Goal: Information Seeking & Learning: Learn about a topic

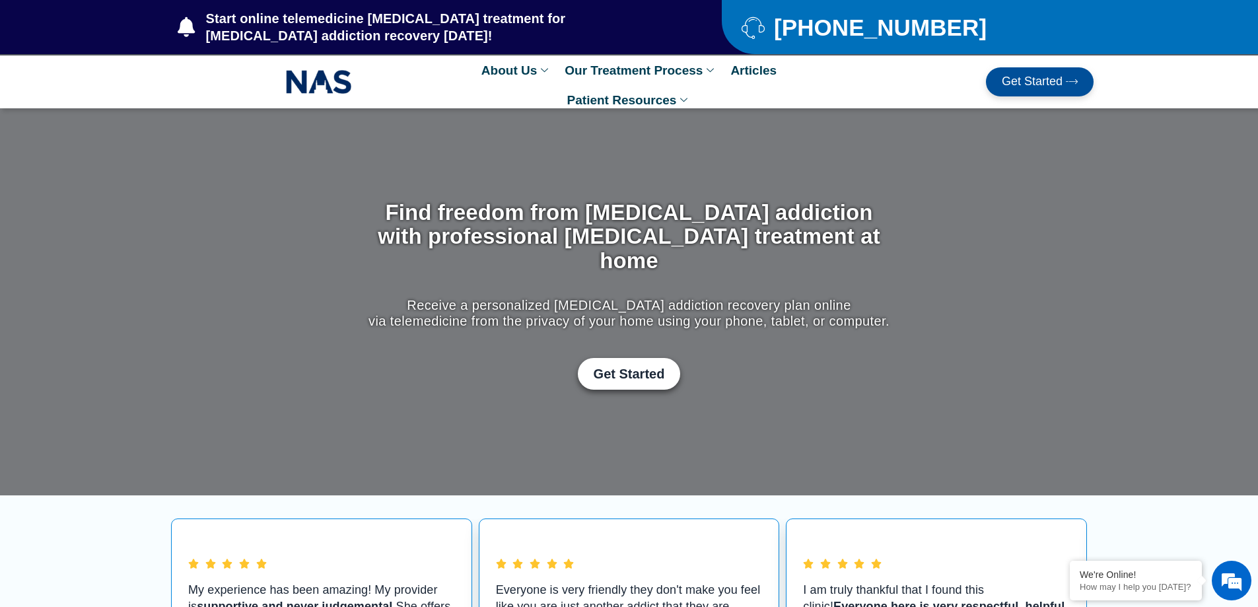
click at [428, 86] on div at bounding box center [319, 82] width 310 height 30
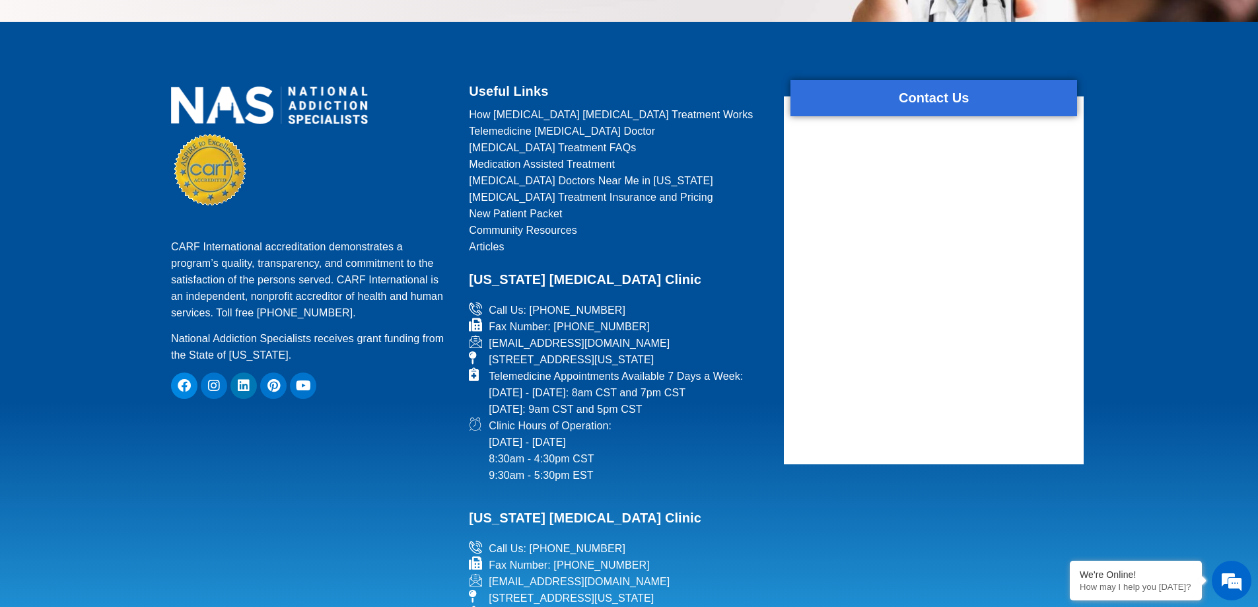
scroll to position [5815, 0]
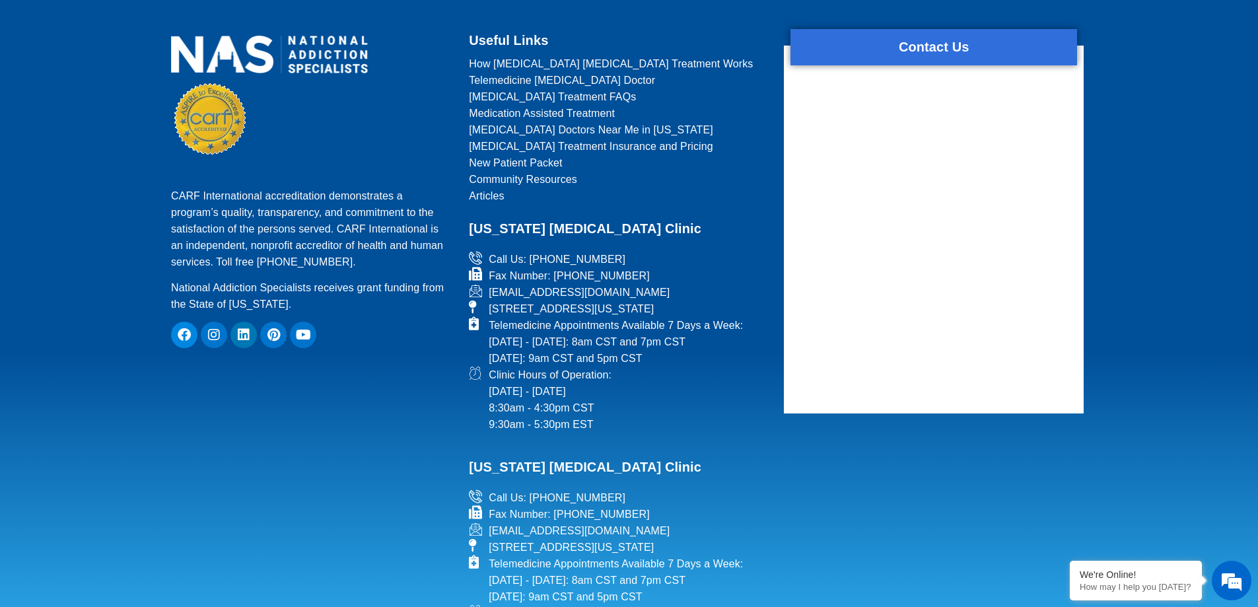
click at [553, 433] on h2 "[US_STATE] [MEDICAL_DATA] Clinic" at bounding box center [618, 456] width 299 height 46
click at [692, 433] on h2 "[US_STATE] [MEDICAL_DATA] Clinic" at bounding box center [618, 456] width 299 height 46
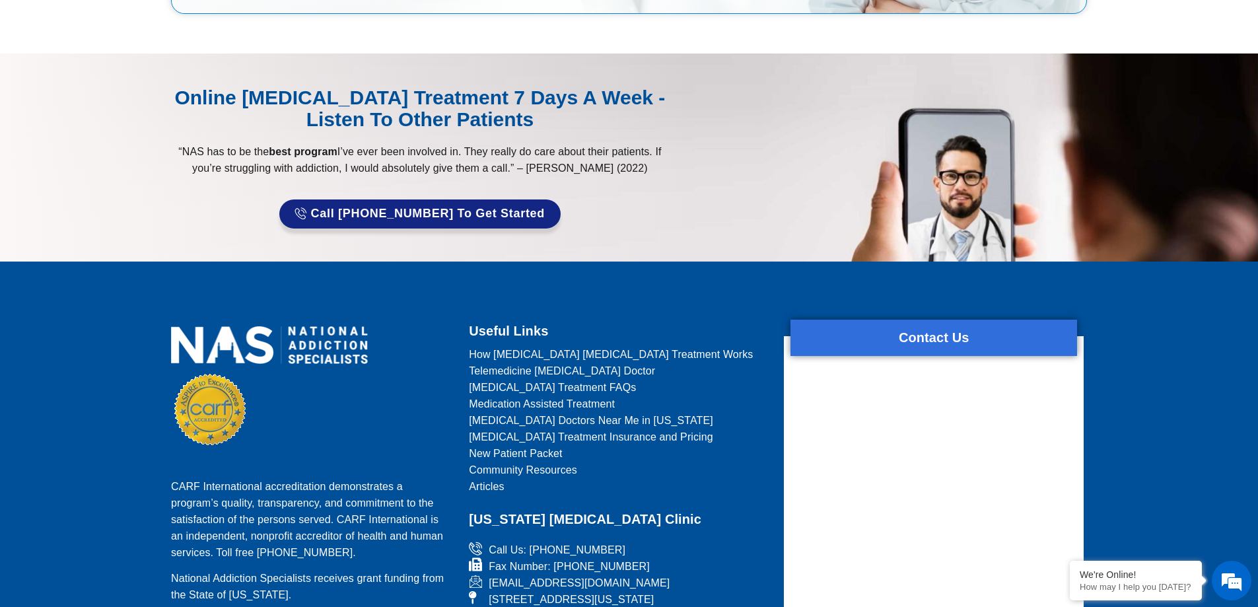
scroll to position [5485, 0]
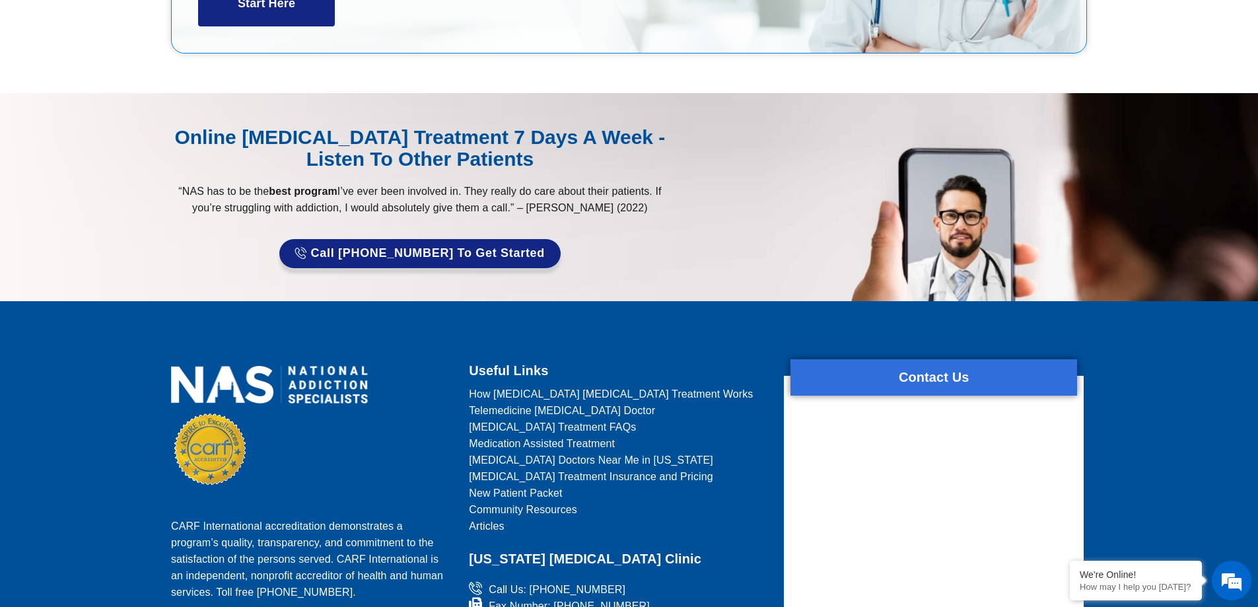
click at [507, 359] on h2 "Useful Links" at bounding box center [618, 370] width 299 height 23
click at [662, 359] on h2 "Useful Links" at bounding box center [618, 370] width 299 height 23
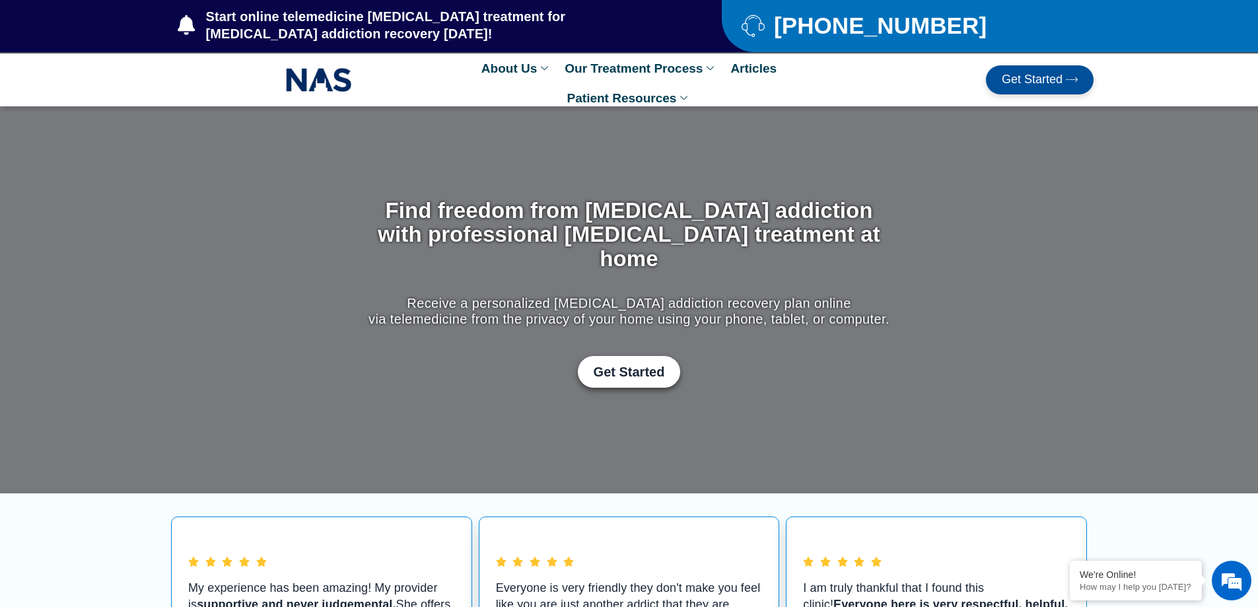
scroll to position [0, 0]
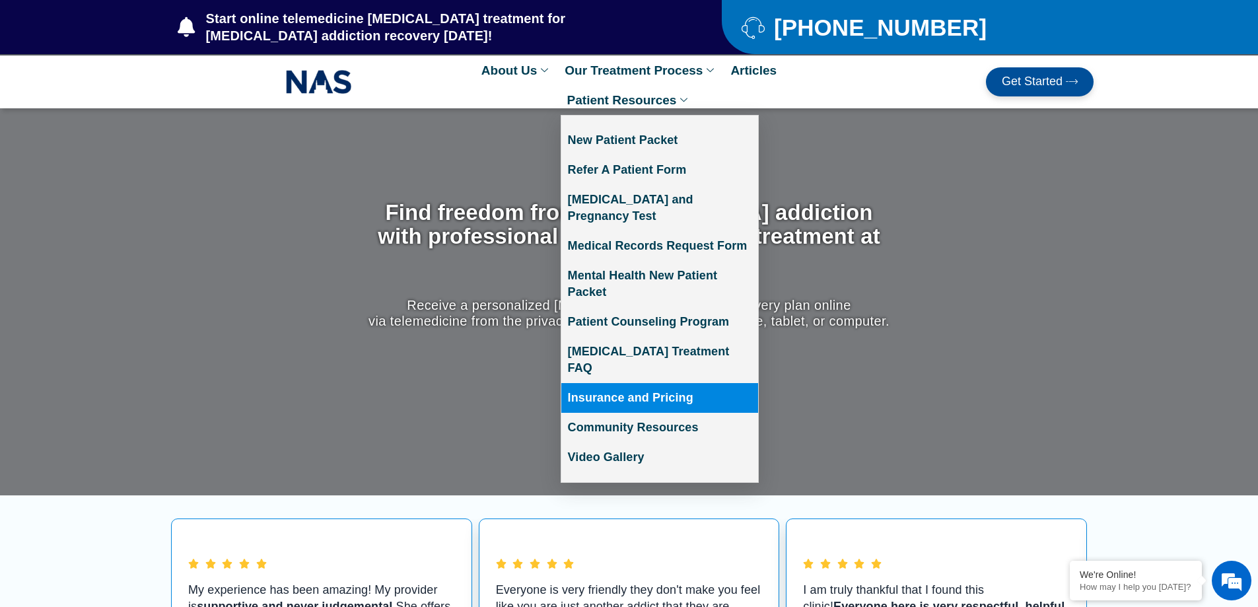
click at [617, 383] on link "Insurance and Pricing" at bounding box center [660, 398] width 197 height 30
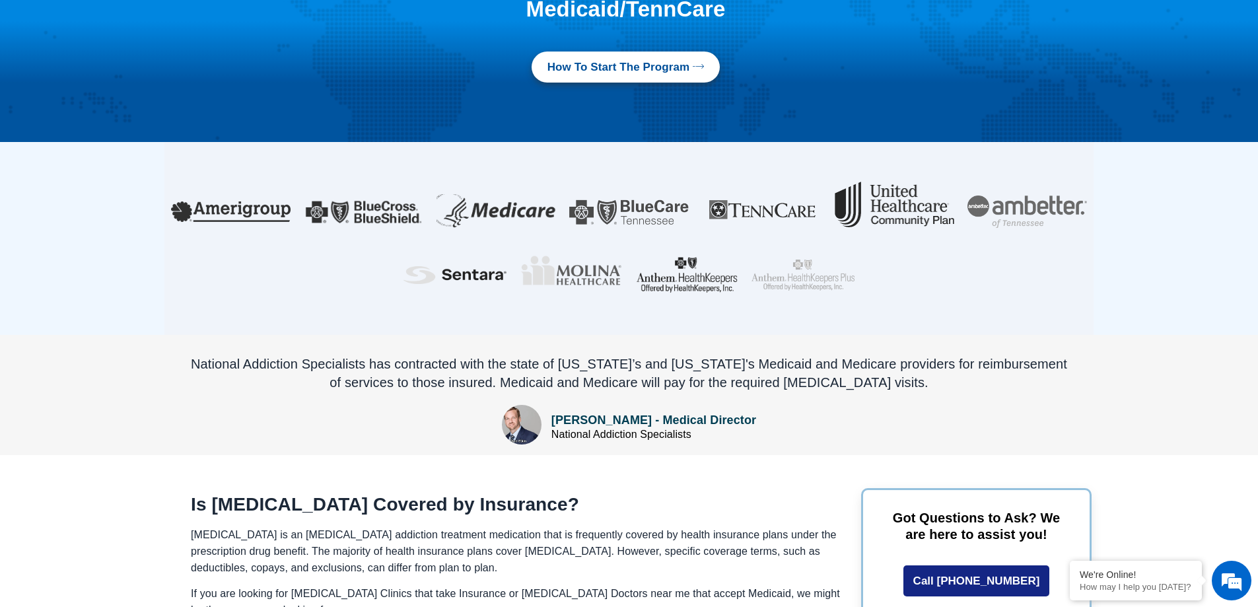
scroll to position [330, 0]
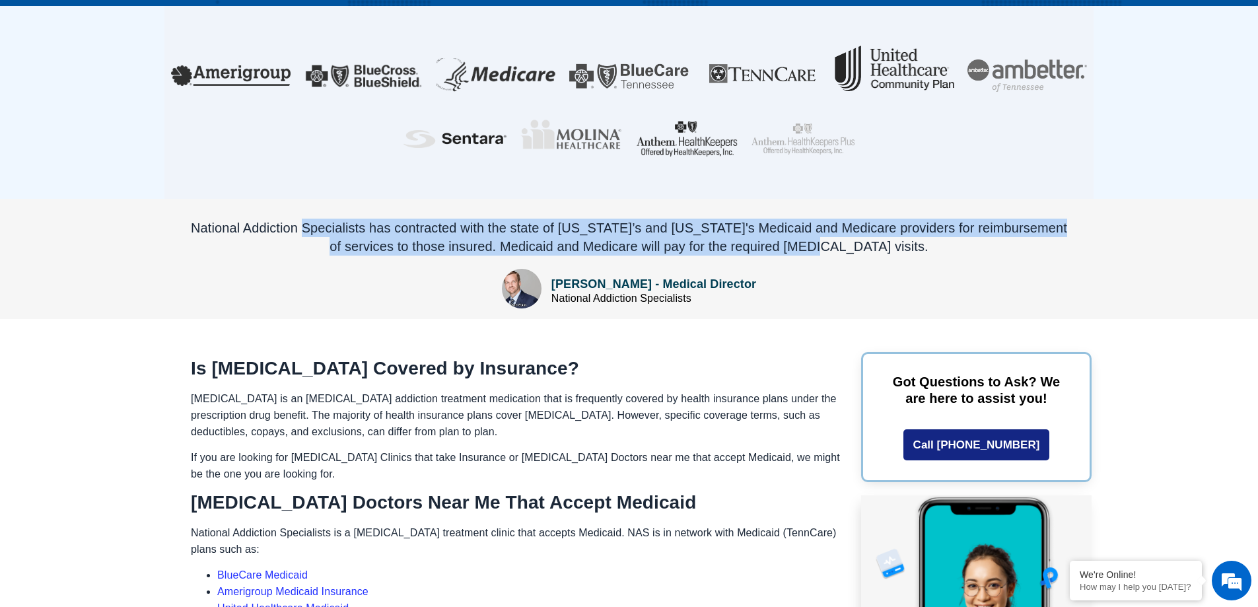
drag, startPoint x: 317, startPoint y: 205, endPoint x: 856, endPoint y: 227, distance: 539.5
click at [856, 227] on div "National Addiction Specialists has contracted with the state of Tennessee’s and…" at bounding box center [629, 237] width 877 height 37
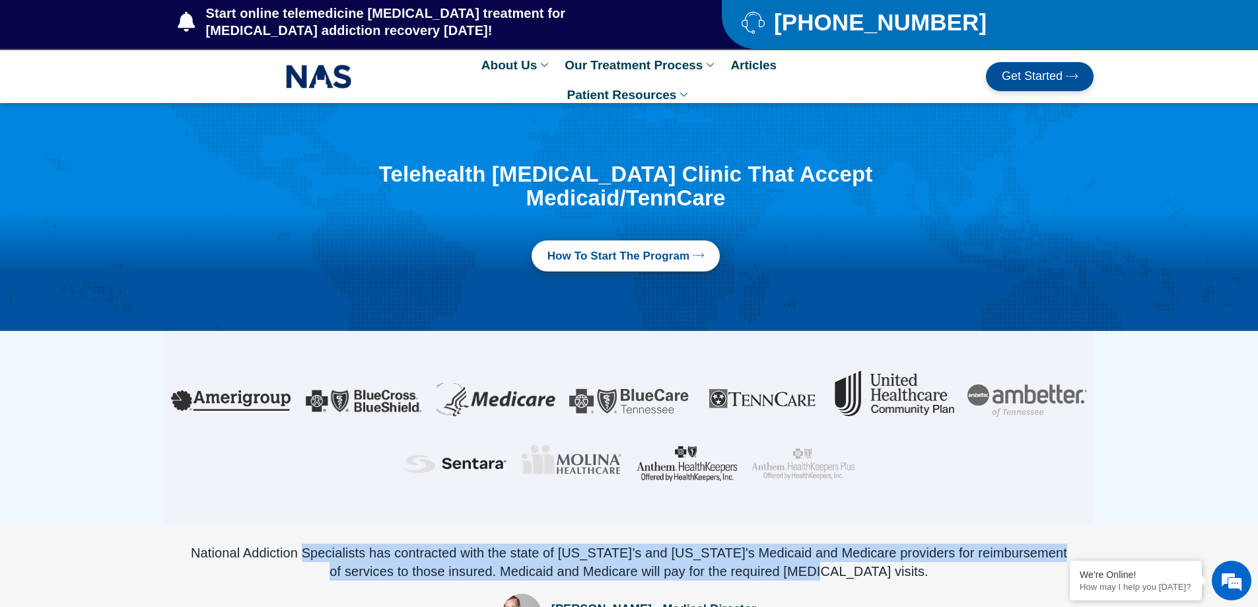
scroll to position [0, 0]
